Goal: Task Accomplishment & Management: Manage account settings

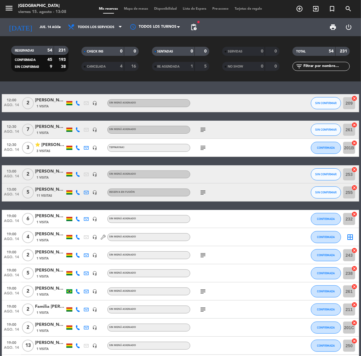
scroll to position [38, 0]
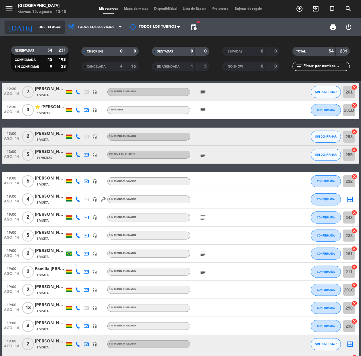
click at [37, 25] on input "jue. 14 ago." at bounding box center [59, 27] width 45 height 10
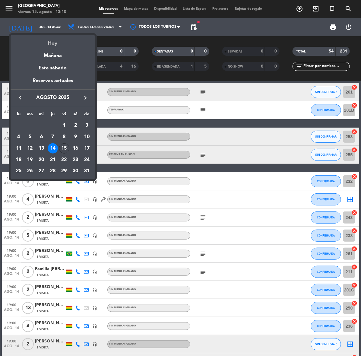
click at [47, 42] on div "Hoy" at bounding box center [53, 41] width 84 height 12
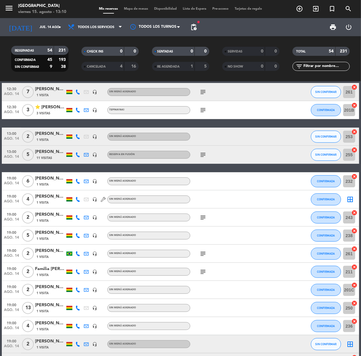
type input "vie. 15 ago."
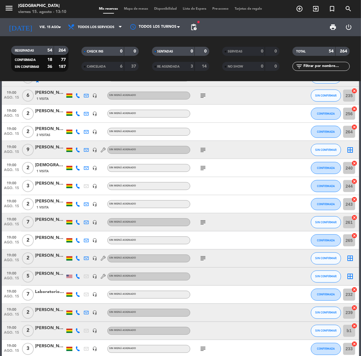
scroll to position [189, 0]
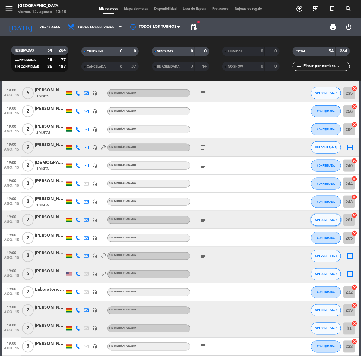
click at [323, 222] on button "SIN CONFIRMAR" at bounding box center [326, 220] width 30 height 12
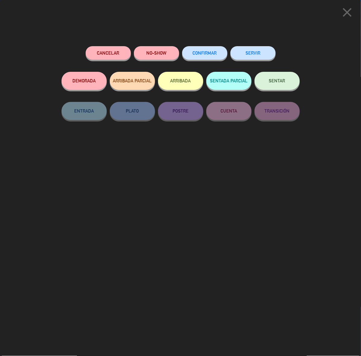
click at [197, 43] on div "Cancelar NO-SHOW CONFIRMAR SERVIR DEMORADA ARRIBADA PARCIAL ARRIBADA SENTADA PA…" at bounding box center [180, 199] width 247 height 314
click at [201, 50] on button "CONFIRMAR" at bounding box center [204, 53] width 45 height 14
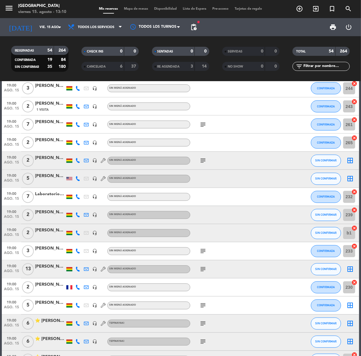
scroll to position [302, 0]
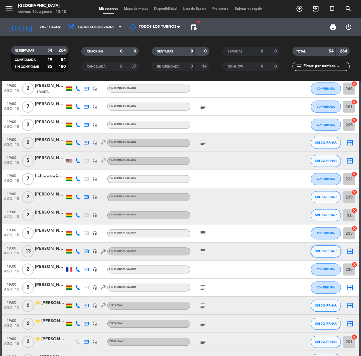
click at [318, 250] on span "SIN CONFIRMAR" at bounding box center [326, 251] width 21 height 3
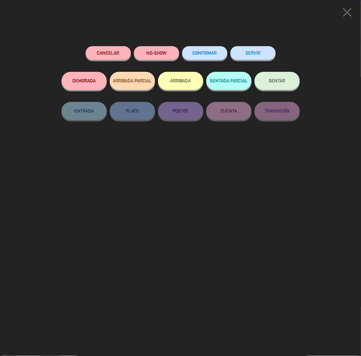
click at [204, 59] on button "CONFIRMAR" at bounding box center [204, 53] width 45 height 14
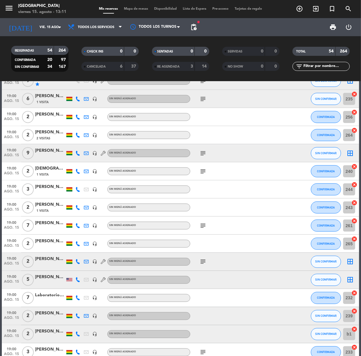
scroll to position [151, 0]
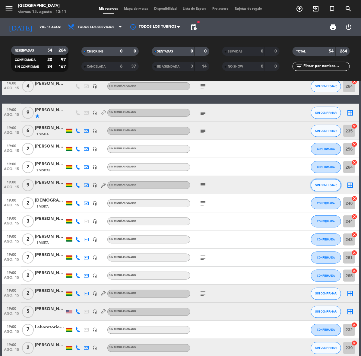
click at [320, 184] on span "SIN CONFIRMAR" at bounding box center [326, 184] width 21 height 3
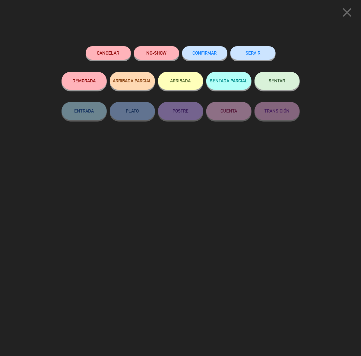
click at [211, 49] on button "CONFIRMAR" at bounding box center [204, 53] width 45 height 14
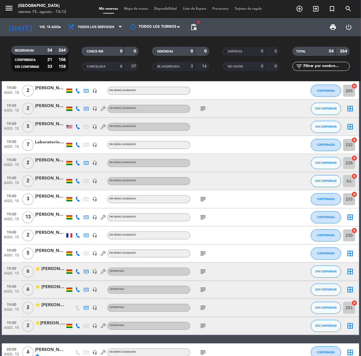
scroll to position [339, 0]
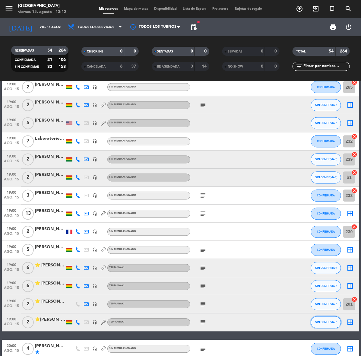
click at [334, 324] on span "SIN CONFIRMAR" at bounding box center [326, 322] width 21 height 3
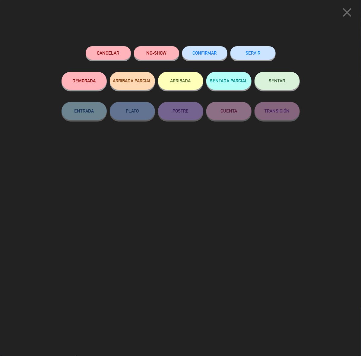
click at [207, 59] on button "CONFIRMAR" at bounding box center [204, 53] width 45 height 14
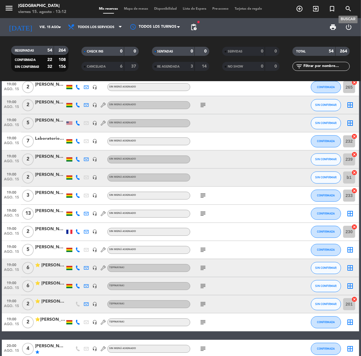
click at [344, 8] on span "search" at bounding box center [348, 9] width 16 height 10
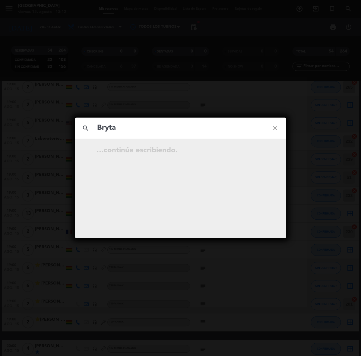
type input "Bryta"
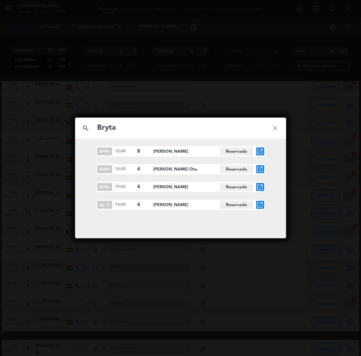
click at [263, 204] on icon "open_in_new" at bounding box center [260, 204] width 7 height 7
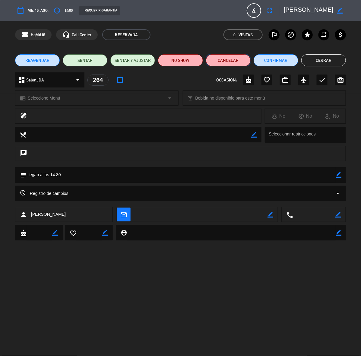
click at [217, 61] on button "Cancelar" at bounding box center [228, 60] width 45 height 12
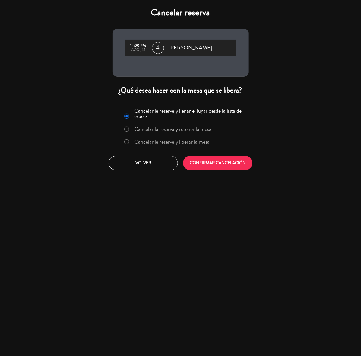
click at [189, 135] on div "Cancelar la reserva y llenar el lugar desde la lista de espera Cancelar la rese…" at bounding box center [181, 128] width 128 height 44
click at [195, 144] on label "Cancelar la reserva y liberar la mesa" at bounding box center [171, 141] width 75 height 5
click at [223, 163] on button "CONFIRMAR CANCELACIÓN" at bounding box center [217, 163] width 69 height 14
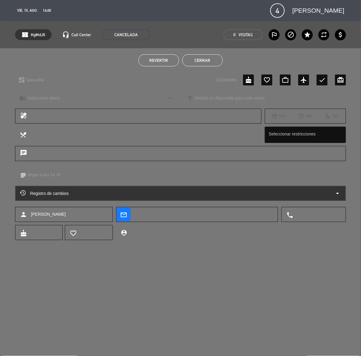
drag, startPoint x: 196, startPoint y: 64, endPoint x: 195, endPoint y: 61, distance: 3.5
click at [195, 63] on button "Cerrar" at bounding box center [202, 60] width 41 height 12
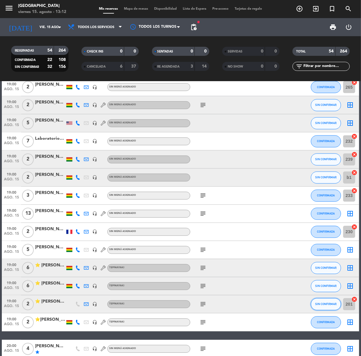
click at [319, 303] on span "SIN CONFIRMAR" at bounding box center [326, 304] width 21 height 3
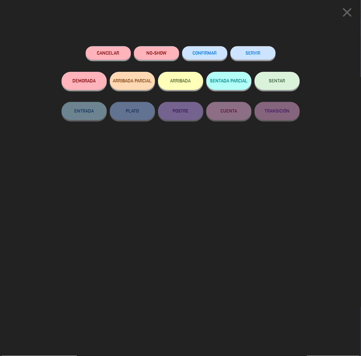
click at [205, 49] on button "CONFIRMAR" at bounding box center [204, 53] width 45 height 14
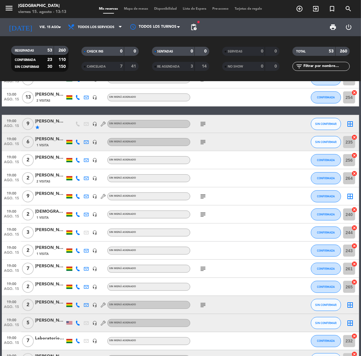
scroll to position [302, 0]
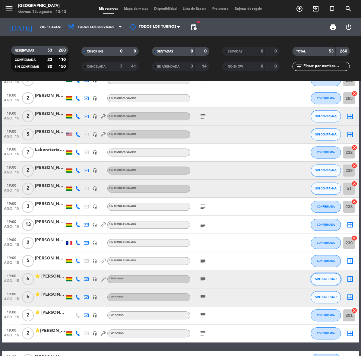
click at [312, 276] on button "SIN CONFIRMAR" at bounding box center [326, 279] width 30 height 12
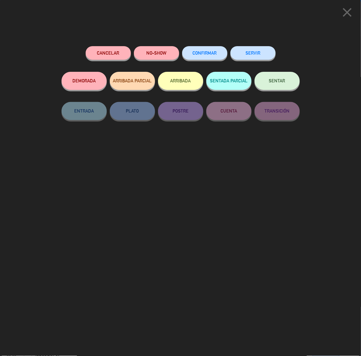
click at [202, 45] on div "Cancelar NO-SHOW CONFIRMAR SERVIR DEMORADA ARRIBADA PARCIAL ARRIBADA SENTADA PA…" at bounding box center [180, 199] width 247 height 314
click at [218, 51] on button "CONFIRMAR" at bounding box center [204, 53] width 45 height 14
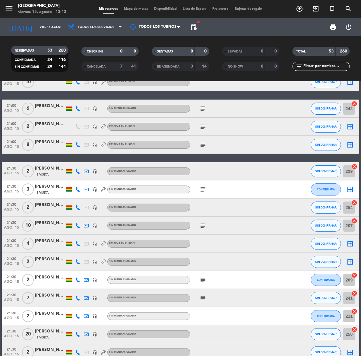
scroll to position [787, 0]
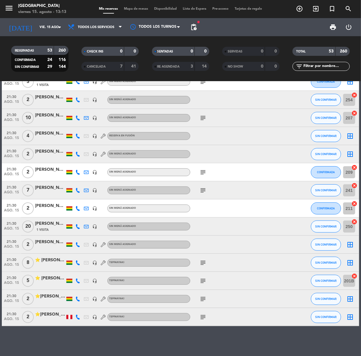
click at [44, 277] on div "⭐ [PERSON_NAME] de [PERSON_NAME]" at bounding box center [50, 278] width 30 height 7
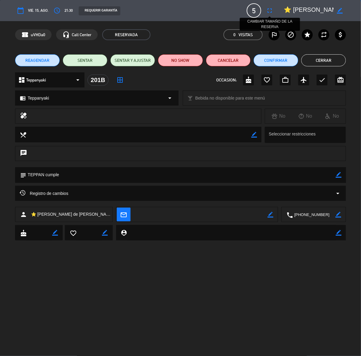
click at [265, 11] on button "fullscreen" at bounding box center [269, 10] width 11 height 11
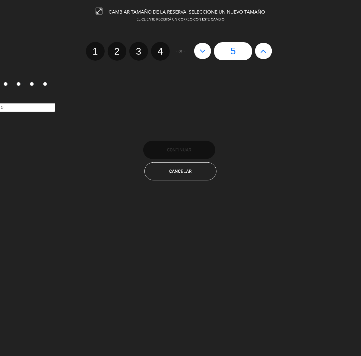
click at [206, 49] on icon at bounding box center [203, 51] width 6 height 10
click at [163, 50] on label "4" at bounding box center [160, 51] width 19 height 19
click at [162, 48] on input "4" at bounding box center [160, 46] width 4 height 4
radio input "true"
radio input "false"
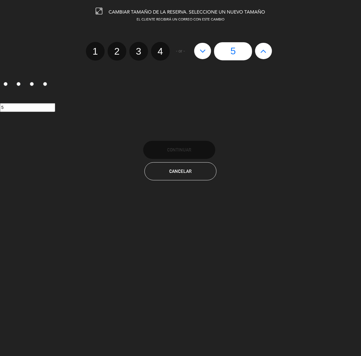
radio input "false"
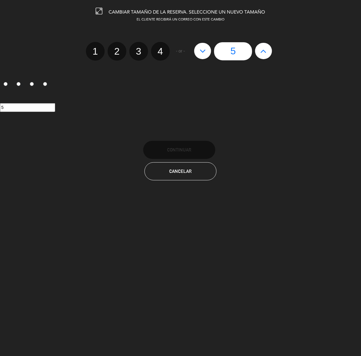
radio input "true"
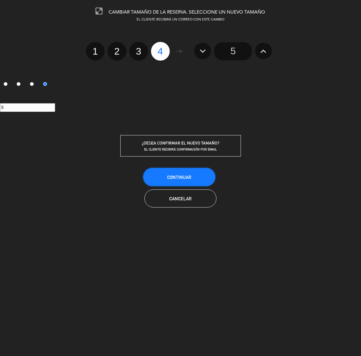
click at [188, 177] on span "Continuar" at bounding box center [179, 177] width 24 height 5
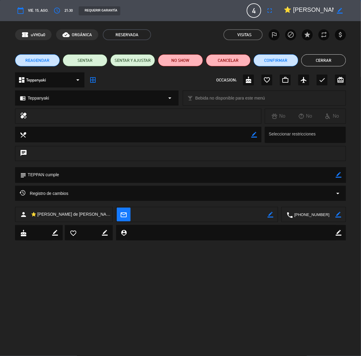
click at [319, 62] on button "Cerrar" at bounding box center [323, 60] width 45 height 12
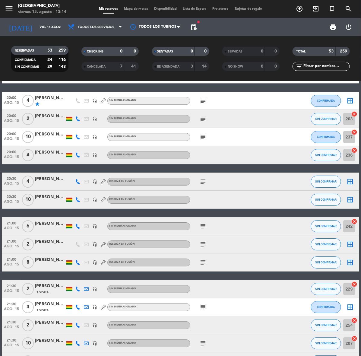
scroll to position [560, 0]
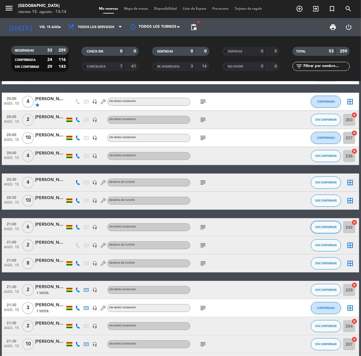
click at [323, 225] on span "SIN CONFIRMAR" at bounding box center [326, 226] width 21 height 3
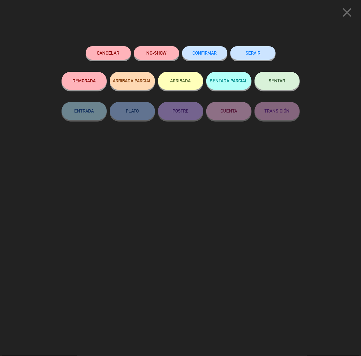
click at [213, 56] on button "CONFIRMAR" at bounding box center [204, 53] width 45 height 14
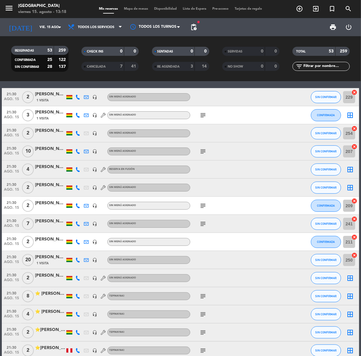
scroll to position [787, 0]
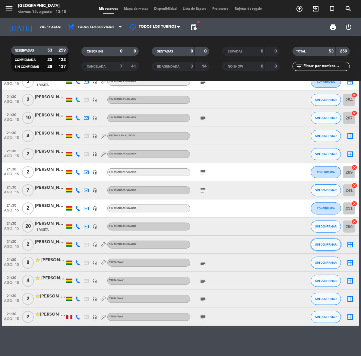
click at [330, 242] on button "SIN CONFIRMAR" at bounding box center [326, 245] width 30 height 12
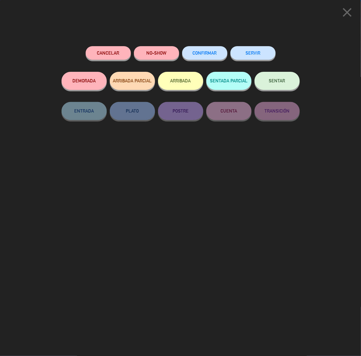
click at [205, 48] on button "CONFIRMAR" at bounding box center [204, 53] width 45 height 14
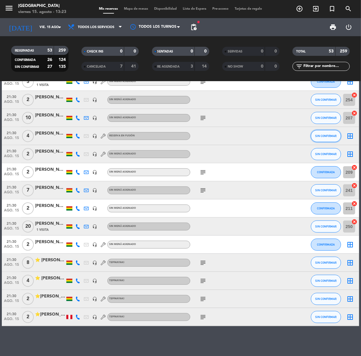
click at [329, 131] on button "SIN CONFIRMAR" at bounding box center [326, 136] width 30 height 12
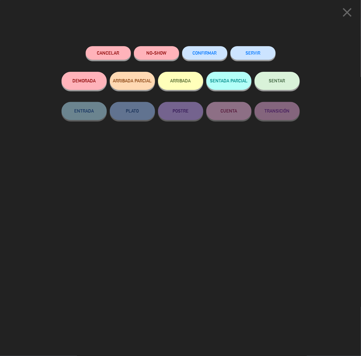
click at [206, 55] on span "CONFIRMAR" at bounding box center [205, 52] width 24 height 5
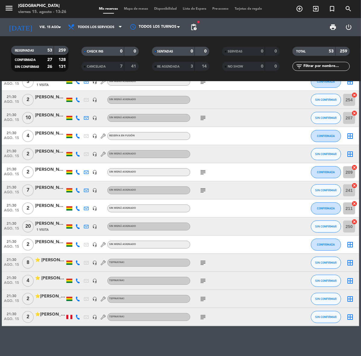
click at [50, 185] on div "[PERSON_NAME]" at bounding box center [50, 187] width 30 height 7
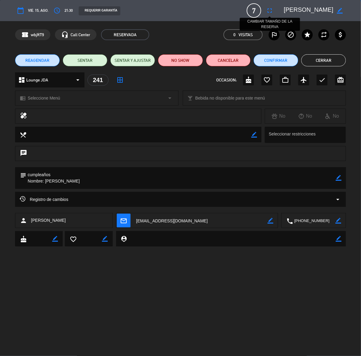
click at [269, 10] on icon "fullscreen" at bounding box center [269, 10] width 7 height 7
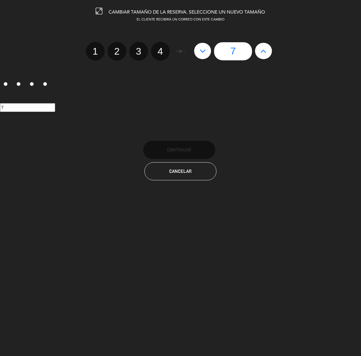
click at [200, 53] on icon at bounding box center [203, 51] width 6 height 10
type input "6"
click at [200, 53] on icon at bounding box center [203, 51] width 6 height 10
type input "5"
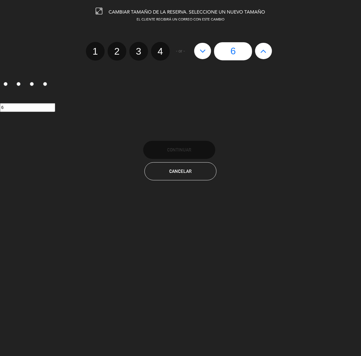
type input "5"
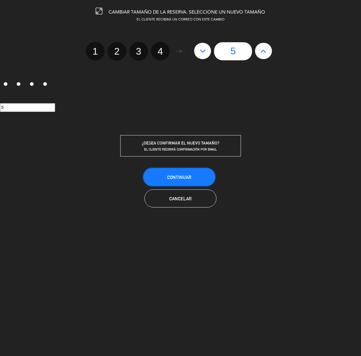
click at [199, 177] on button "Continuar" at bounding box center [179, 177] width 72 height 18
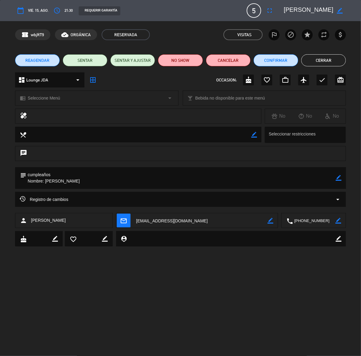
click at [332, 62] on button "Cerrar" at bounding box center [323, 60] width 45 height 12
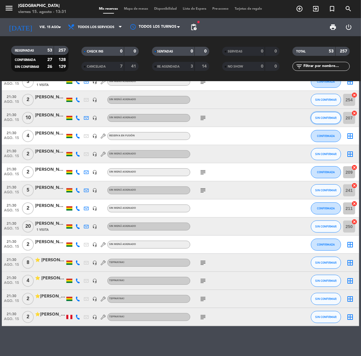
click at [329, 116] on span "SIN CONFIRMAR" at bounding box center [326, 117] width 21 height 3
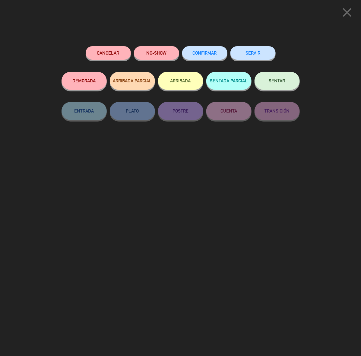
drag, startPoint x: 208, startPoint y: 48, endPoint x: 307, endPoint y: 103, distance: 112.9
click at [208, 48] on button "CONFIRMAR" at bounding box center [204, 53] width 45 height 14
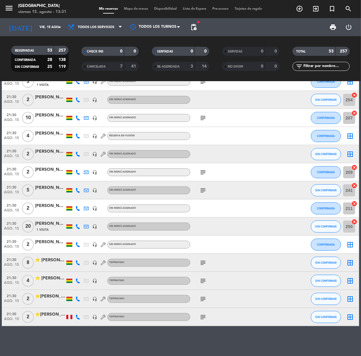
drag, startPoint x: 77, startPoint y: 220, endPoint x: 77, endPoint y: 225, distance: 4.8
click at [77, 220] on div at bounding box center [78, 227] width 8 height 18
click at [77, 225] on icon at bounding box center [77, 226] width 5 height 5
click at [68, 214] on span "Copiar" at bounding box center [74, 216] width 13 height 6
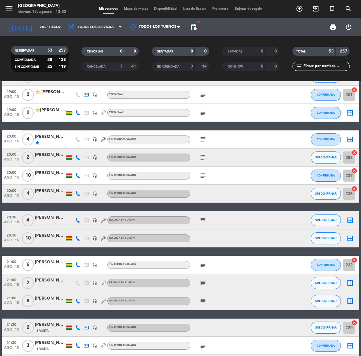
scroll to position [447, 0]
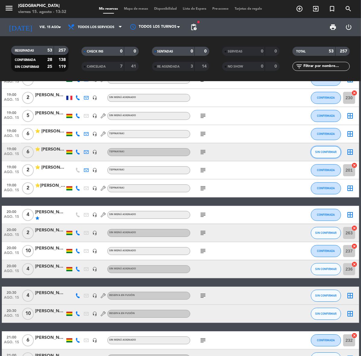
click at [326, 150] on span "SIN CONFIRMAR" at bounding box center [326, 151] width 21 height 3
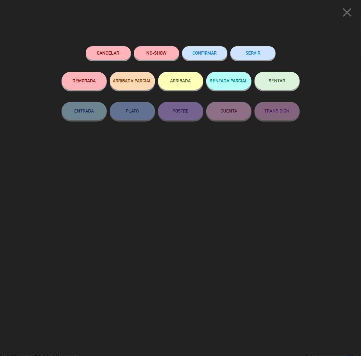
click at [215, 55] on span "CONFIRMAR" at bounding box center [205, 52] width 24 height 5
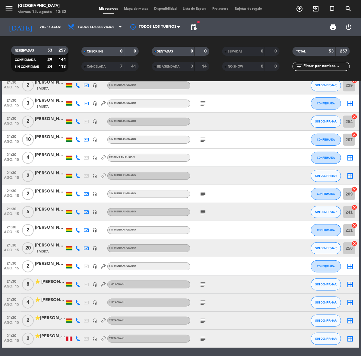
scroll to position [787, 0]
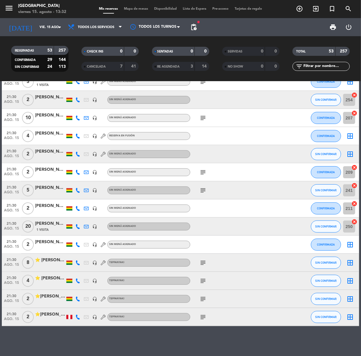
click at [28, 189] on span "5" at bounding box center [28, 190] width 12 height 12
click at [46, 190] on div "[PERSON_NAME]" at bounding box center [50, 187] width 30 height 7
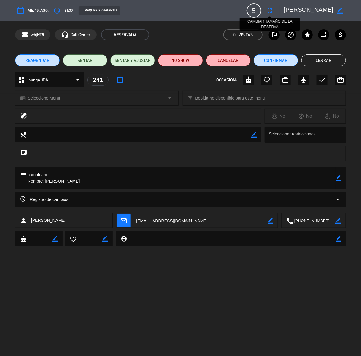
click at [269, 9] on icon "fullscreen" at bounding box center [269, 10] width 7 height 7
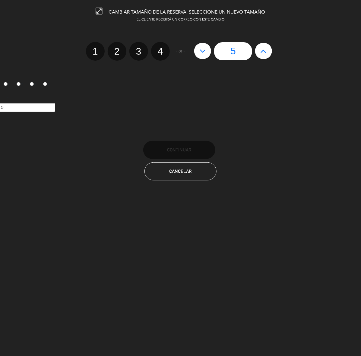
click at [256, 49] on button at bounding box center [263, 51] width 17 height 16
type input "6"
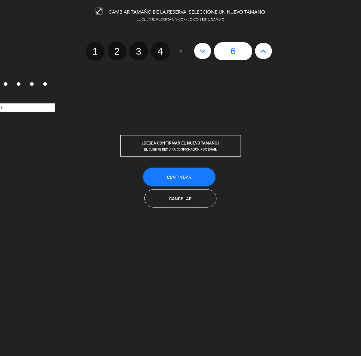
click at [189, 177] on span "Continuar" at bounding box center [179, 177] width 24 height 5
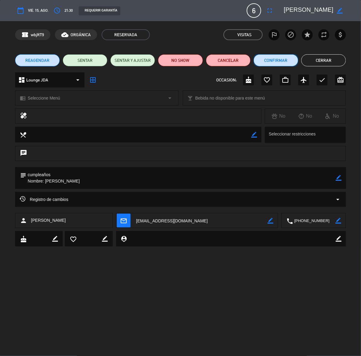
click at [277, 64] on button "Confirmar" at bounding box center [276, 60] width 45 height 12
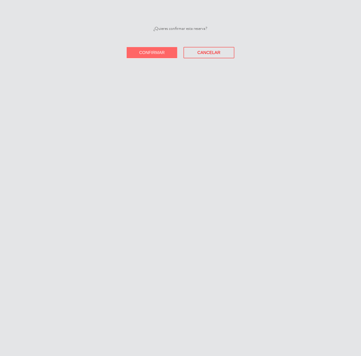
click at [158, 57] on button "Confirmar" at bounding box center [152, 52] width 51 height 11
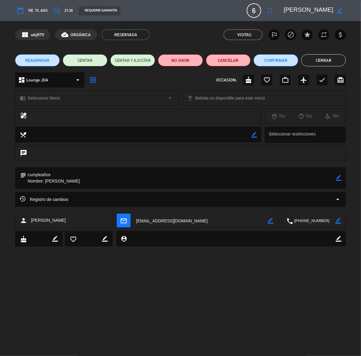
click at [322, 55] on button "Cerrar" at bounding box center [323, 60] width 45 height 12
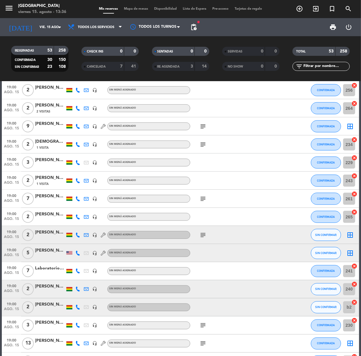
scroll to position [221, 0]
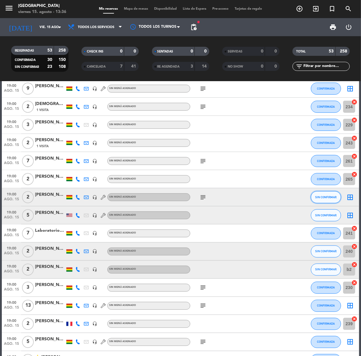
click at [334, 196] on span "SIN CONFIRMAR" at bounding box center [326, 196] width 21 height 3
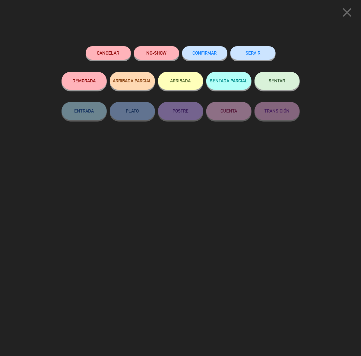
click at [209, 49] on button "CONFIRMAR" at bounding box center [204, 53] width 45 height 14
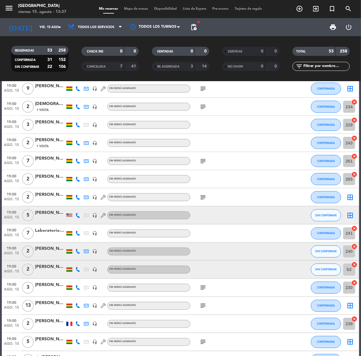
scroll to position [296, 0]
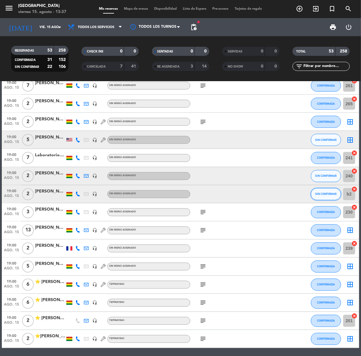
click at [326, 191] on button "SIN CONFIRMAR" at bounding box center [326, 194] width 30 height 12
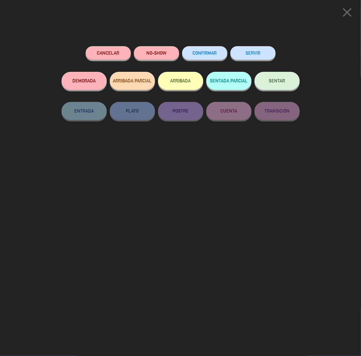
click at [218, 53] on button "CONFIRMAR" at bounding box center [204, 53] width 45 height 14
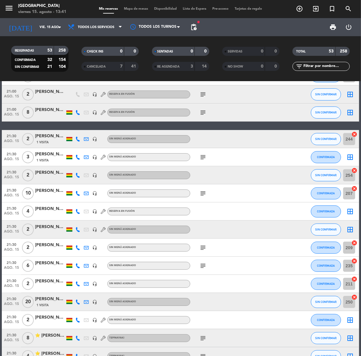
scroll to position [787, 0]
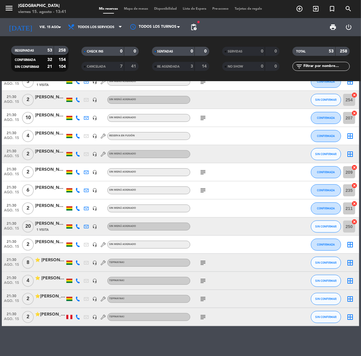
click at [53, 268] on div at bounding box center [50, 266] width 30 height 5
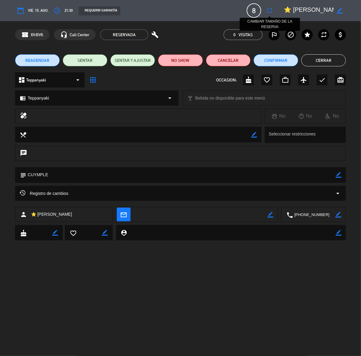
click at [274, 10] on button "fullscreen" at bounding box center [269, 10] width 11 height 11
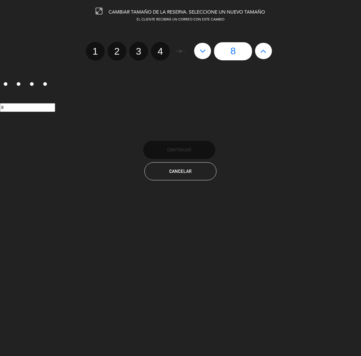
click at [263, 52] on icon at bounding box center [264, 51] width 6 height 10
type input "9"
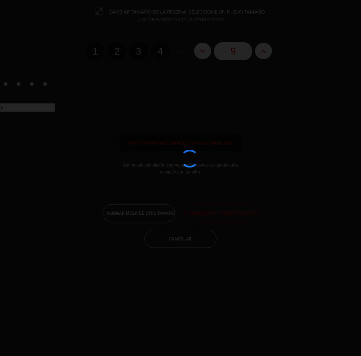
click at [236, 218] on div at bounding box center [180, 178] width 361 height 356
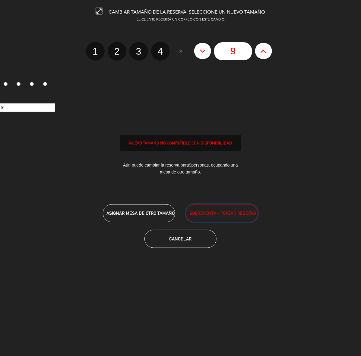
click at [234, 217] on button "SOBREVENTA - FORZAR RESERVA" at bounding box center [222, 213] width 72 height 18
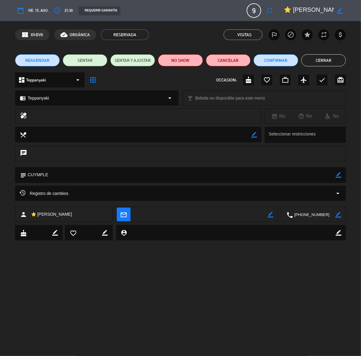
drag, startPoint x: 331, startPoint y: 58, endPoint x: 321, endPoint y: 55, distance: 10.5
click at [331, 58] on button "Cerrar" at bounding box center [323, 60] width 45 height 12
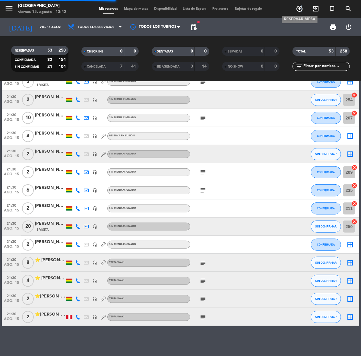
click at [302, 7] on icon "add_circle_outline" at bounding box center [299, 8] width 7 height 7
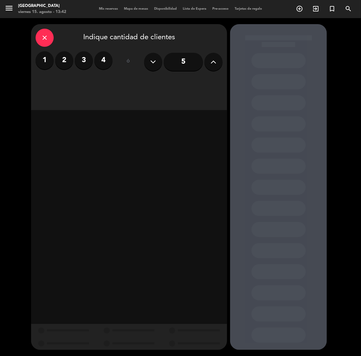
click at [119, 61] on div "ó" at bounding box center [129, 61] width 20 height 21
click at [103, 59] on label "4" at bounding box center [103, 60] width 18 height 18
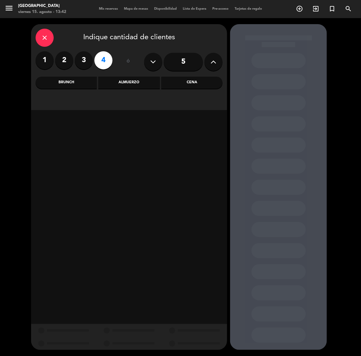
click at [176, 88] on div "Cena" at bounding box center [191, 83] width 61 height 12
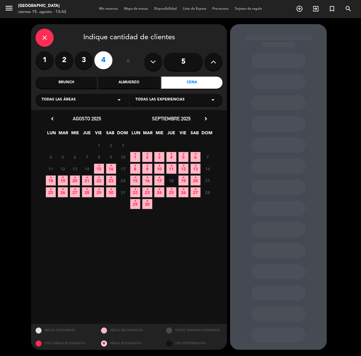
click at [65, 81] on div "Brunch" at bounding box center [66, 83] width 61 height 12
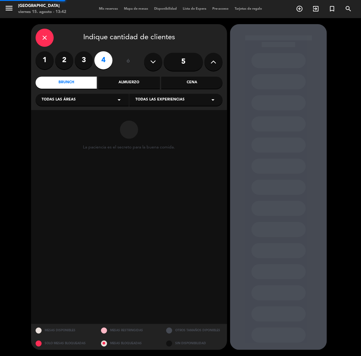
click at [65, 81] on div "Brunch" at bounding box center [66, 83] width 61 height 12
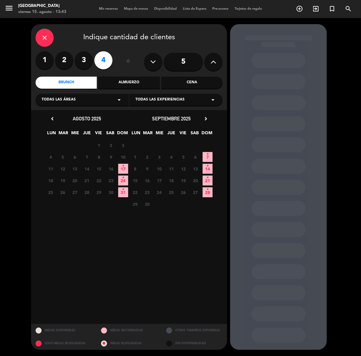
click at [44, 37] on icon "close" at bounding box center [44, 37] width 7 height 7
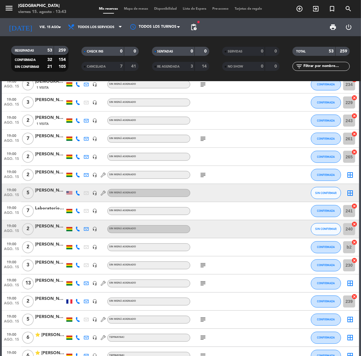
scroll to position [339, 0]
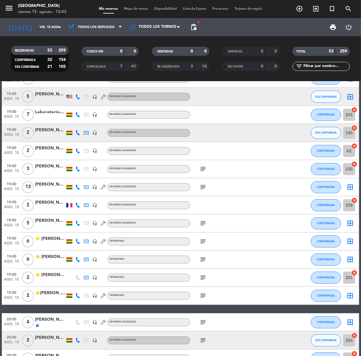
click at [36, 150] on div "[PERSON_NAME] [PERSON_NAME]" at bounding box center [50, 148] width 30 height 7
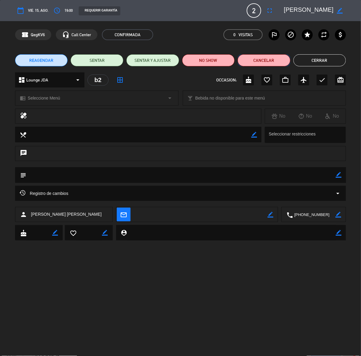
click at [256, 61] on button "Cancelar" at bounding box center [264, 60] width 53 height 12
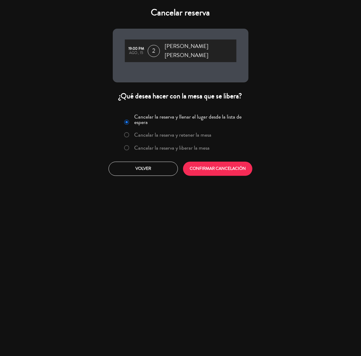
click at [193, 145] on label "Cancelar la reserva y liberar la mesa" at bounding box center [171, 147] width 75 height 5
click at [215, 168] on button "CONFIRMAR CANCELACIÓN" at bounding box center [217, 169] width 69 height 14
